Goal: Task Accomplishment & Management: Use online tool/utility

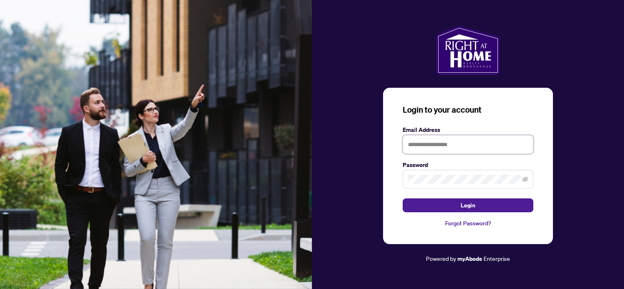
click at [439, 145] on input "text" at bounding box center [468, 144] width 131 height 19
type input "**********"
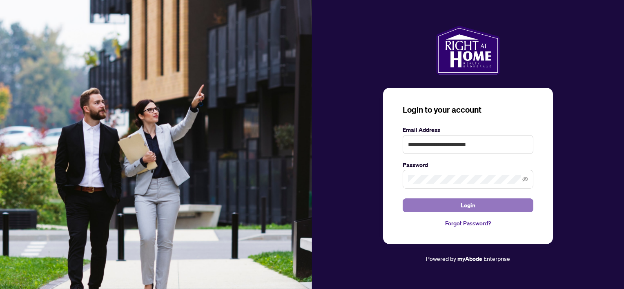
click at [471, 207] on span "Login" at bounding box center [468, 205] width 15 height 13
click at [466, 204] on span "Login" at bounding box center [468, 205] width 15 height 13
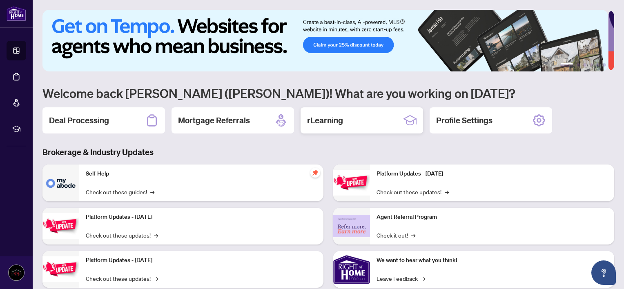
click at [325, 121] on h2 "rLearning" at bounding box center [325, 120] width 36 height 11
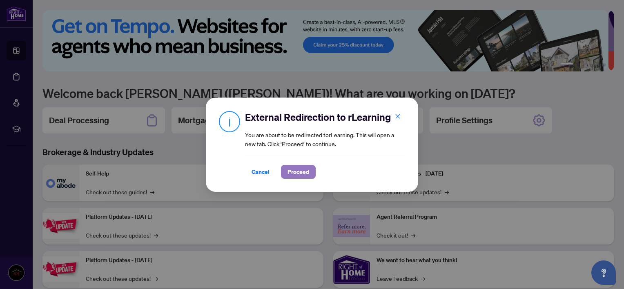
click at [297, 172] on span "Proceed" at bounding box center [298, 171] width 22 height 13
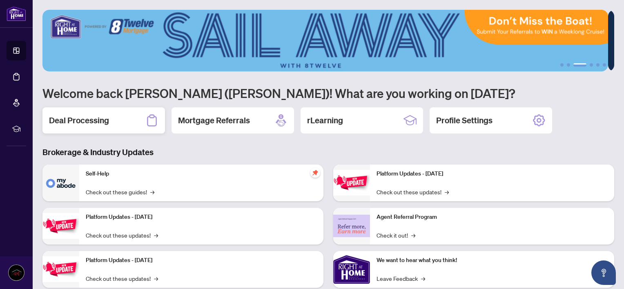
click at [103, 121] on h2 "Deal Processing" at bounding box center [79, 120] width 60 height 11
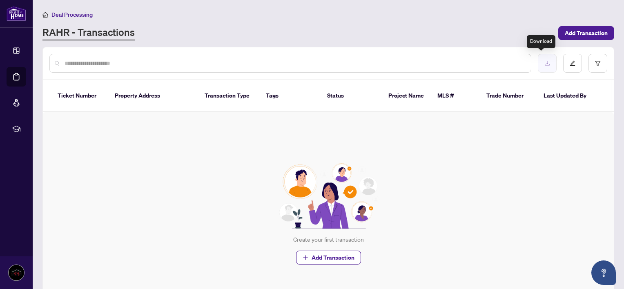
click at [544, 64] on icon "download" at bounding box center [547, 63] width 6 height 6
click at [597, 148] on div "Create your first transaction Add Transaction" at bounding box center [328, 214] width 571 height 204
click at [569, 31] on span "Add Transaction" at bounding box center [586, 33] width 43 height 13
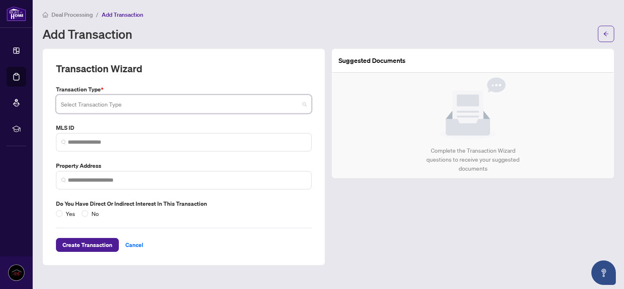
click at [145, 105] on input "search" at bounding box center [180, 105] width 238 height 18
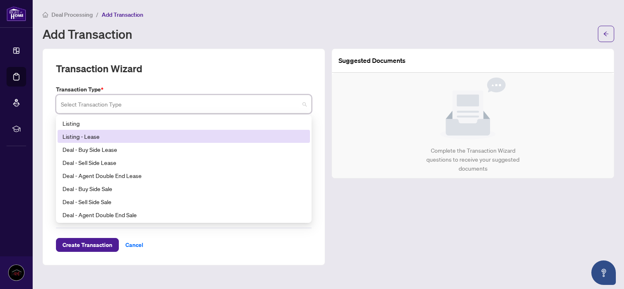
click at [82, 136] on div "Listing - Lease" at bounding box center [183, 136] width 243 height 9
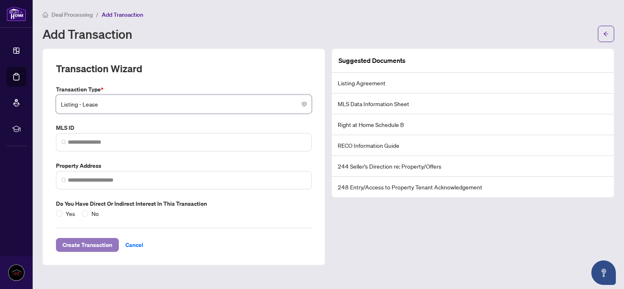
click at [91, 244] on span "Create Transaction" at bounding box center [87, 244] width 50 height 13
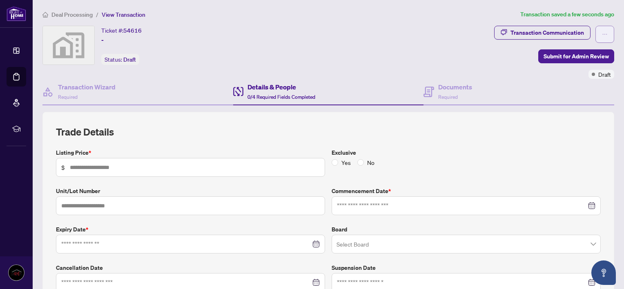
click at [602, 32] on icon "ellipsis" at bounding box center [605, 34] width 6 height 6
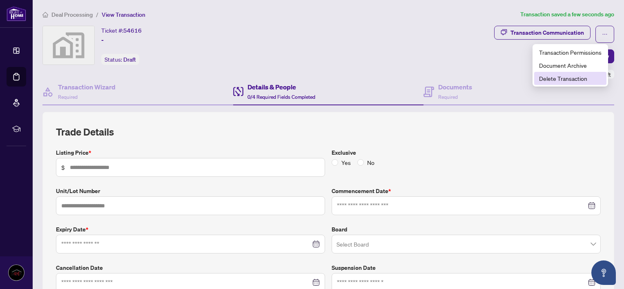
click at [573, 76] on span "Delete Transaction" at bounding box center [570, 78] width 62 height 9
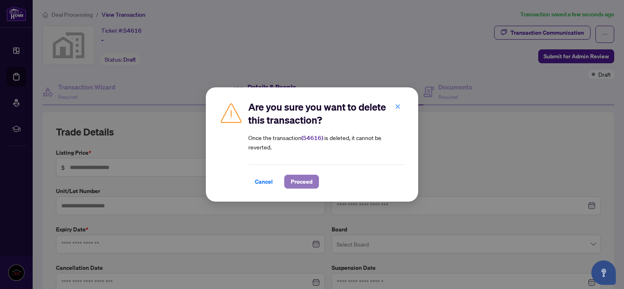
click at [300, 185] on span "Proceed" at bounding box center [302, 181] width 22 height 13
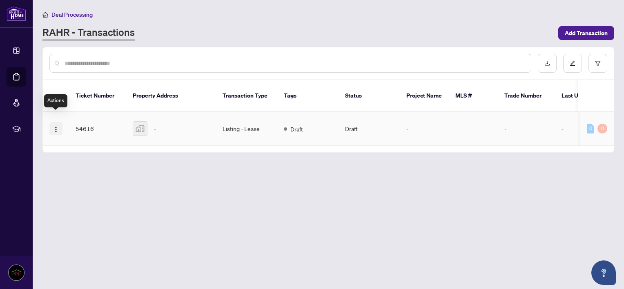
click at [56, 126] on img "button" at bounding box center [56, 129] width 7 height 7
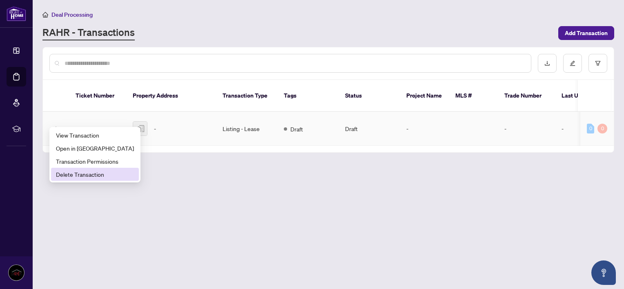
click at [82, 176] on span "Delete Transaction" at bounding box center [95, 174] width 78 height 9
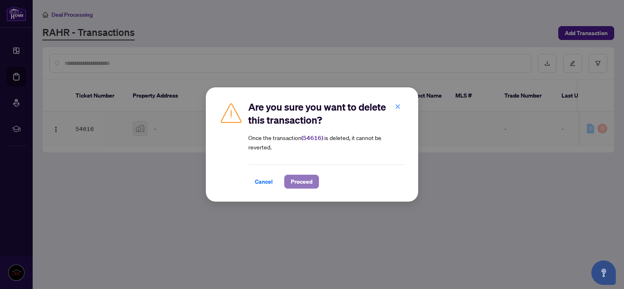
click at [305, 180] on span "Proceed" at bounding box center [302, 181] width 22 height 13
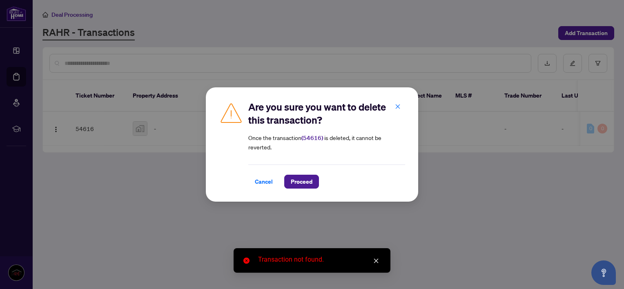
click at [375, 260] on icon "close" at bounding box center [376, 261] width 4 height 4
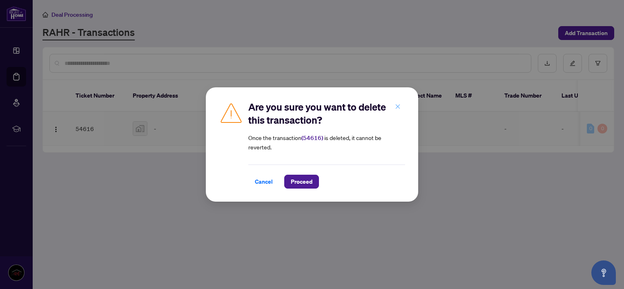
click at [395, 105] on icon "close" at bounding box center [398, 107] width 6 height 6
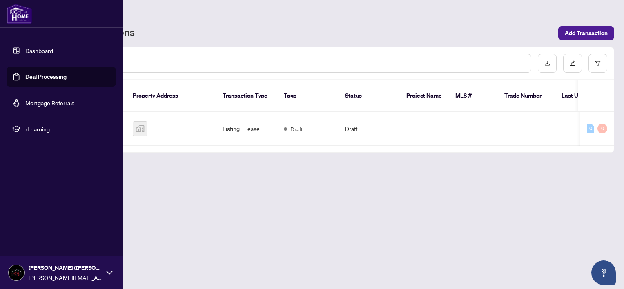
click at [36, 102] on link "Mortgage Referrals" at bounding box center [49, 102] width 49 height 7
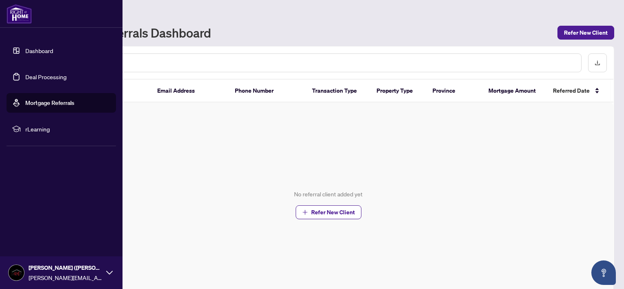
click at [38, 74] on link "Deal Processing" at bounding box center [45, 76] width 41 height 7
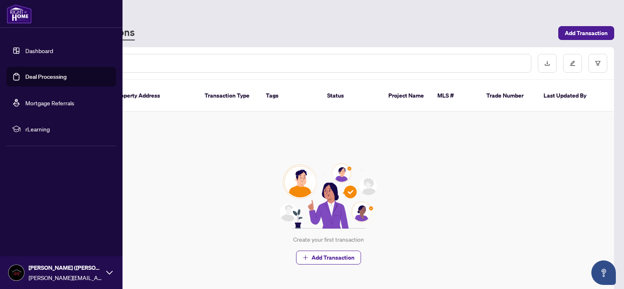
click at [44, 102] on link "Mortgage Referrals" at bounding box center [49, 102] width 49 height 7
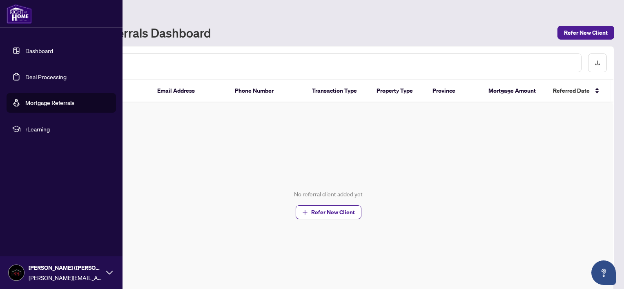
click at [54, 79] on link "Deal Processing" at bounding box center [45, 76] width 41 height 7
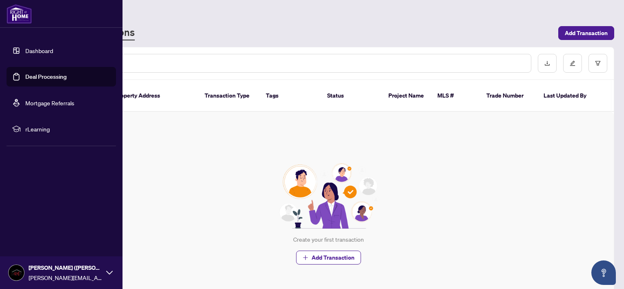
click at [46, 52] on link "Dashboard" at bounding box center [39, 50] width 28 height 7
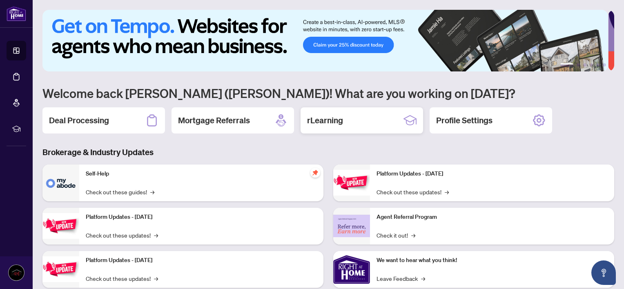
click at [328, 119] on h2 "rLearning" at bounding box center [325, 120] width 36 height 11
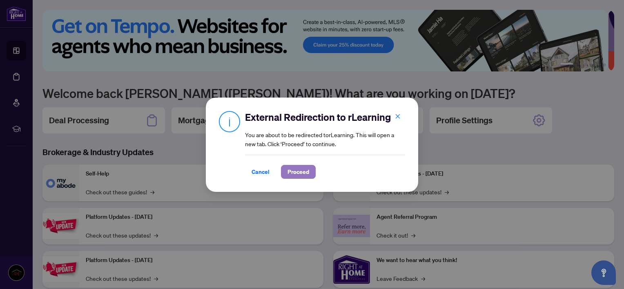
click at [299, 176] on span "Proceed" at bounding box center [298, 171] width 22 height 13
